Goal: Information Seeking & Learning: Learn about a topic

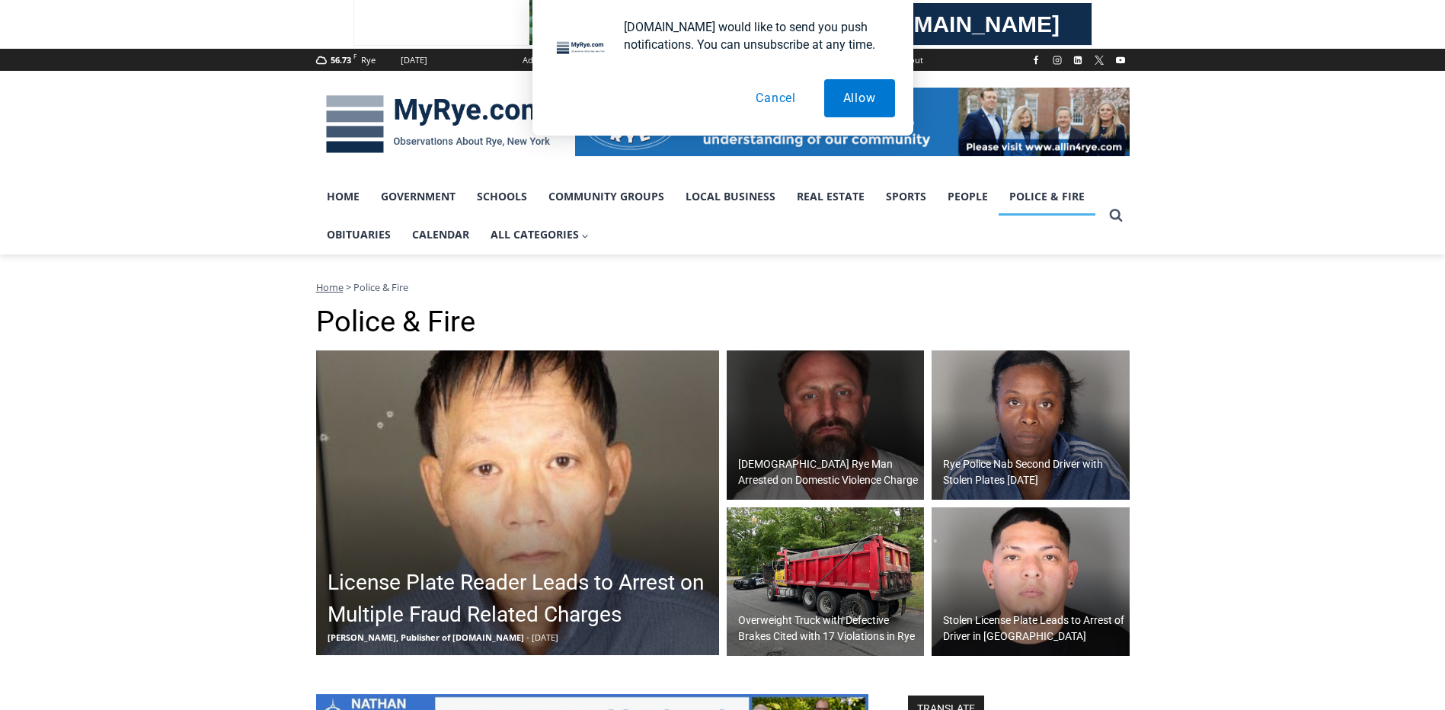
scroll to position [305, 0]
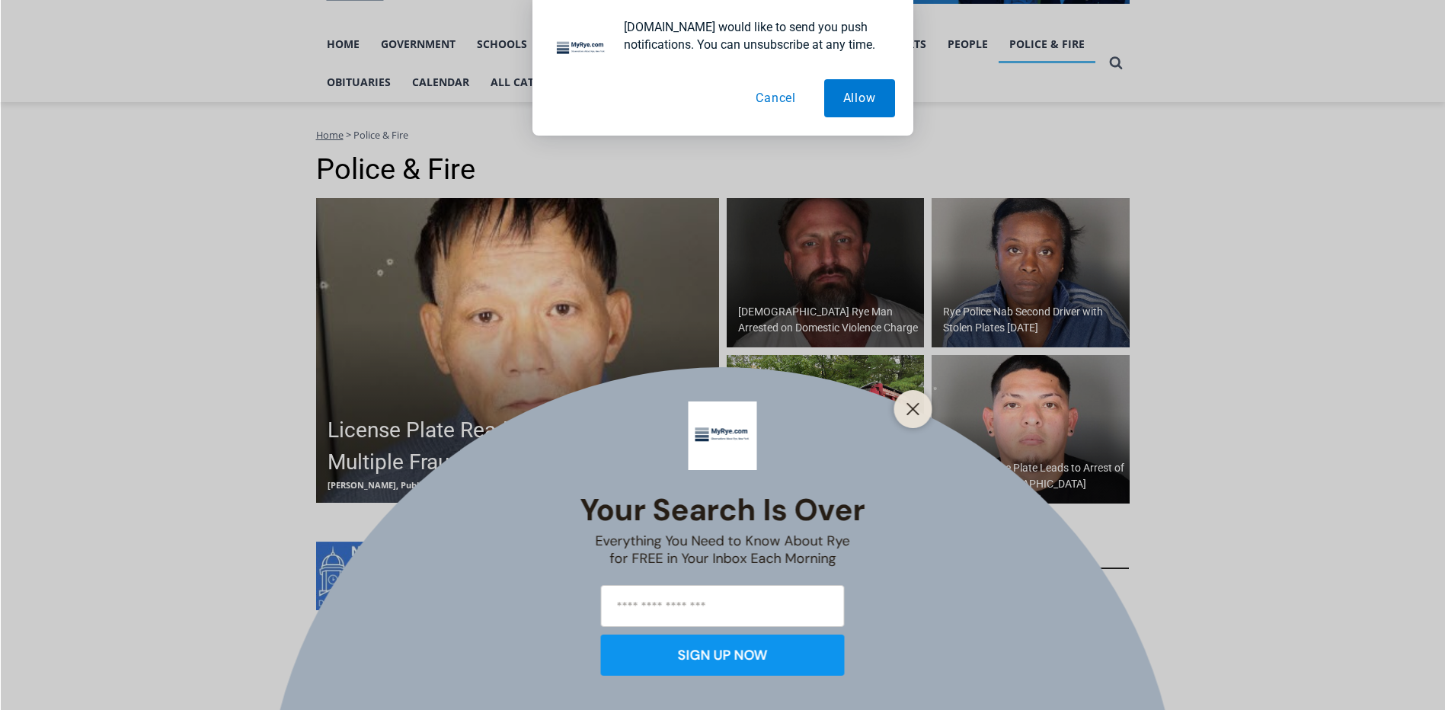
click at [764, 101] on button "Cancel" at bounding box center [776, 98] width 78 height 38
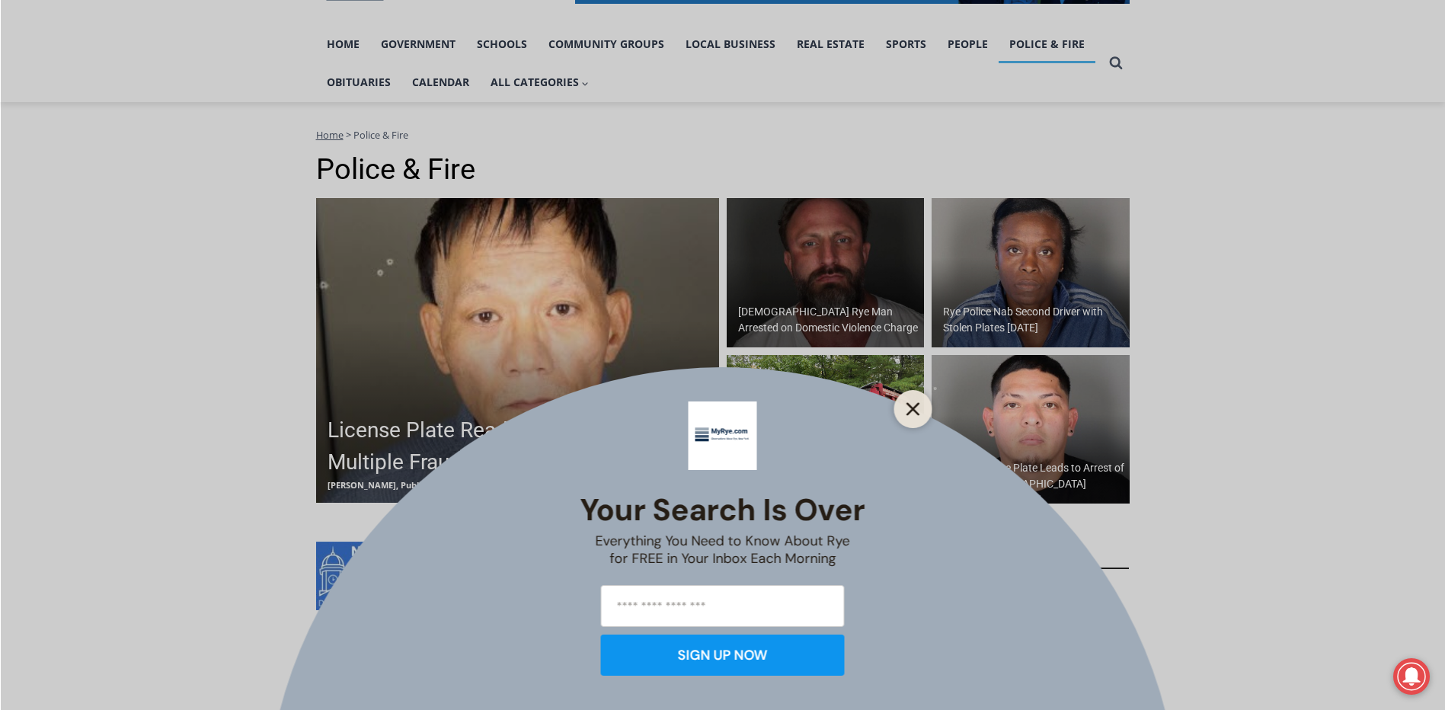
click at [913, 413] on icon "Close" at bounding box center [914, 409] width 14 height 14
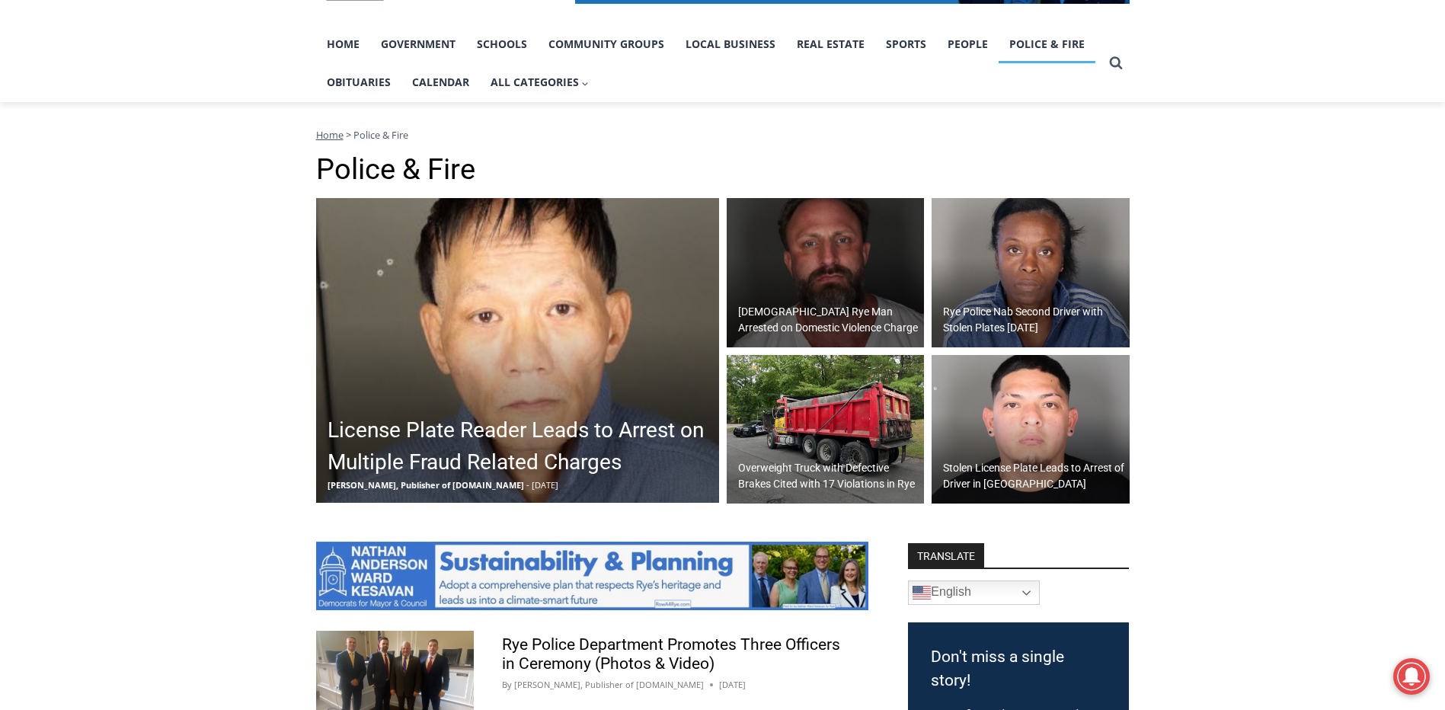
click at [526, 437] on h2 "License Plate Reader Leads to Arrest on Multiple Fraud Related Charges" at bounding box center [522, 446] width 388 height 64
click at [815, 286] on img at bounding box center [826, 272] width 198 height 149
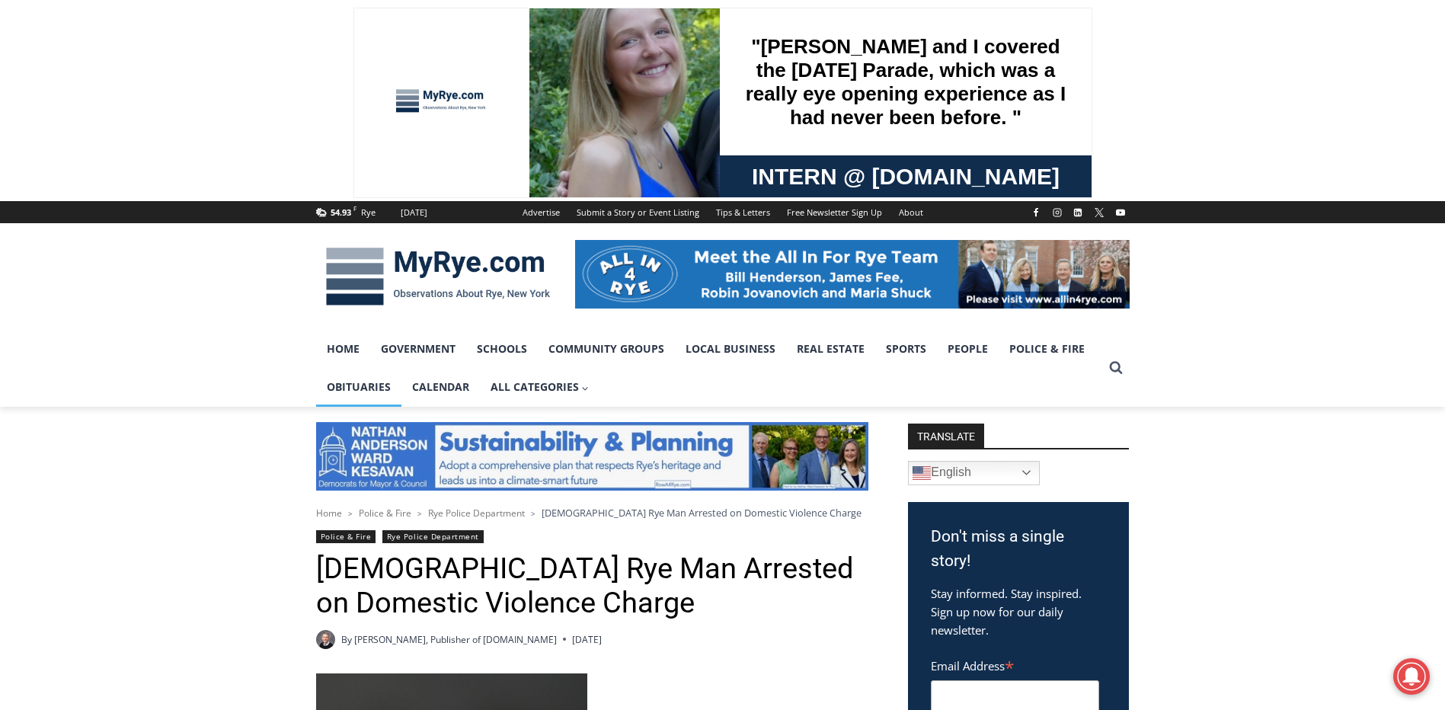
click at [381, 382] on link "Obituaries" at bounding box center [358, 387] width 85 height 38
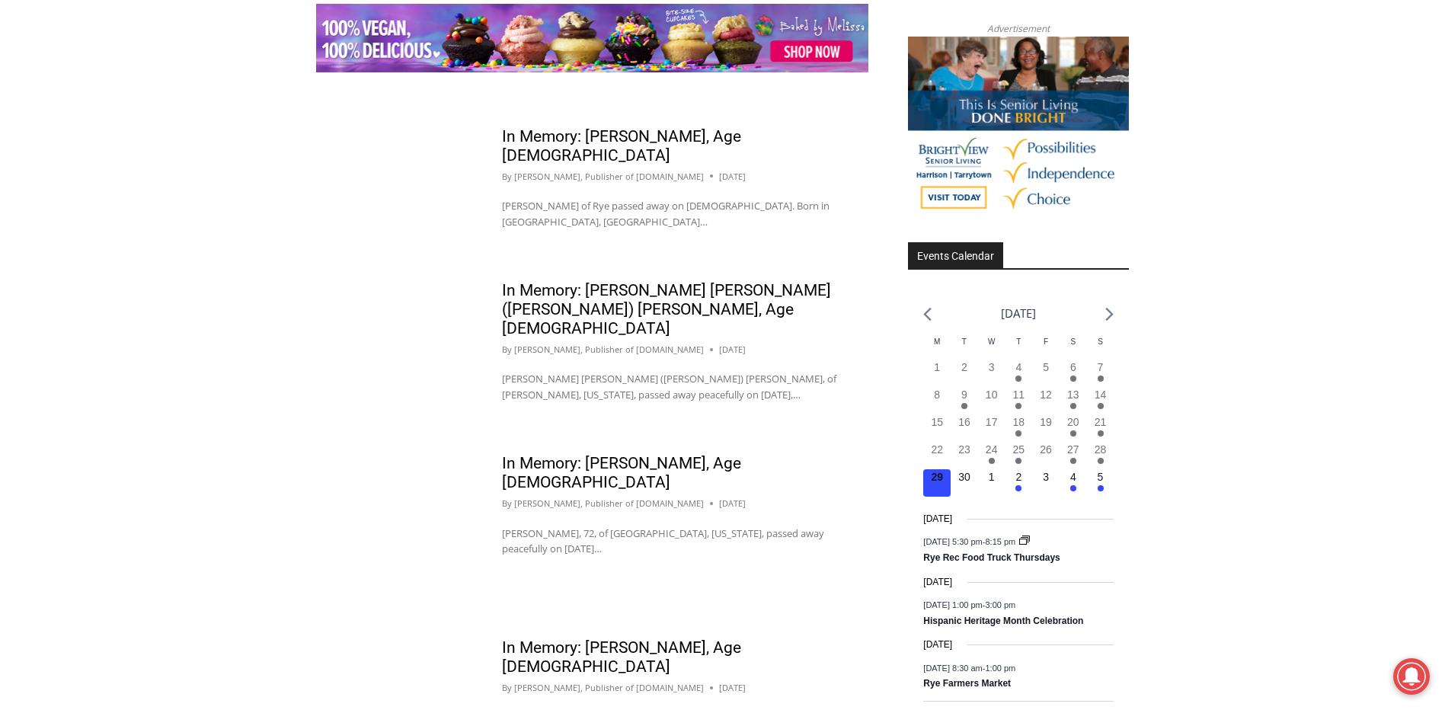
scroll to position [2362, 0]
